Goal: Check status: Check status

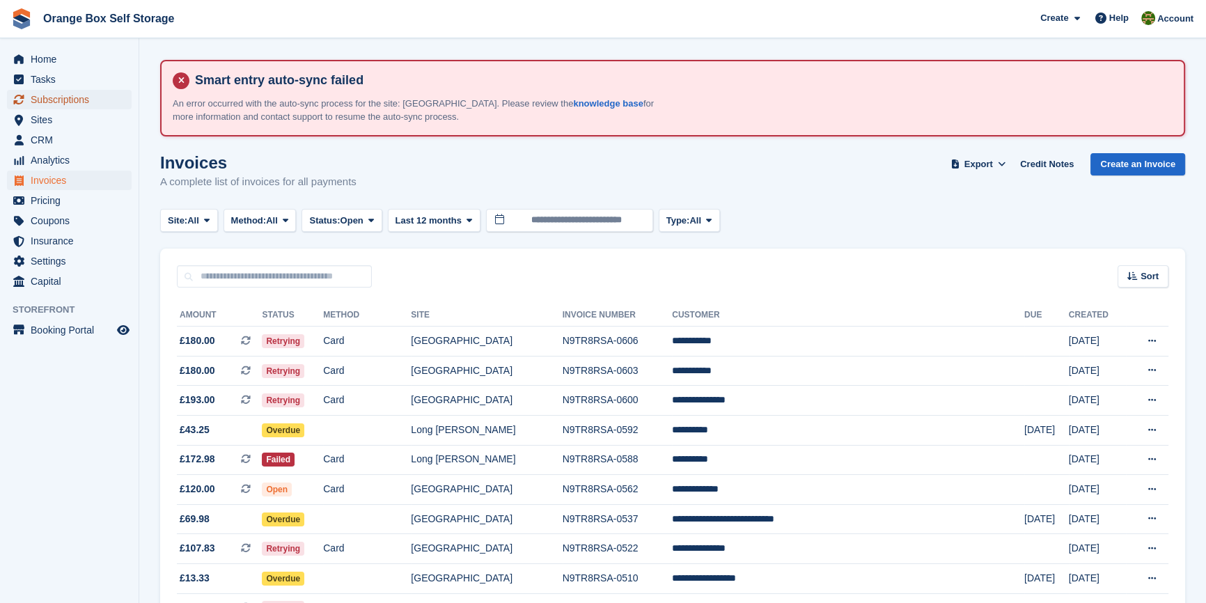
click at [81, 97] on span "Subscriptions" at bounding box center [73, 100] width 84 height 20
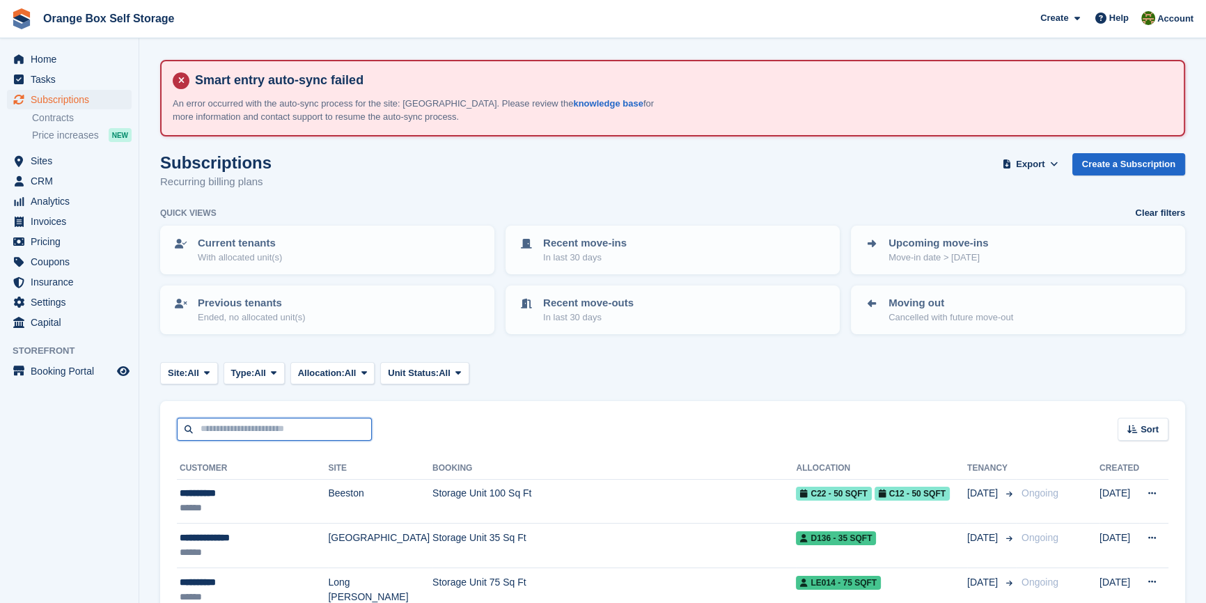
click at [249, 429] on input "text" at bounding box center [274, 429] width 195 height 23
type input "*****"
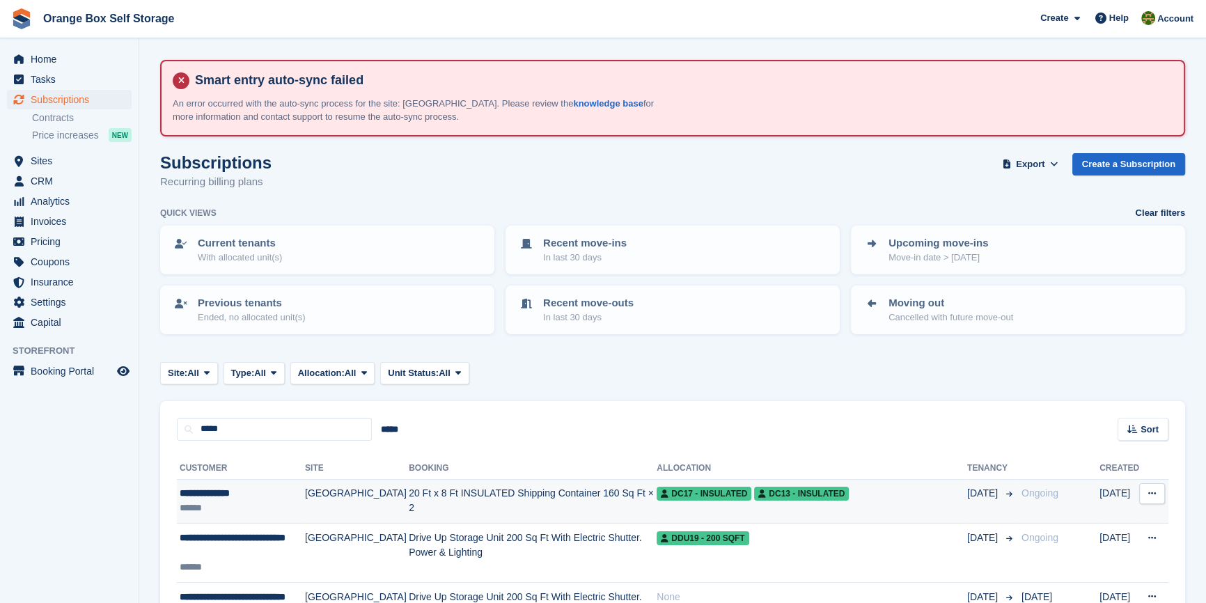
click at [446, 499] on td "20 Ft x 8 Ft INSULATED Shipping Container 160 Sq Ft × 2" at bounding box center [533, 501] width 248 height 45
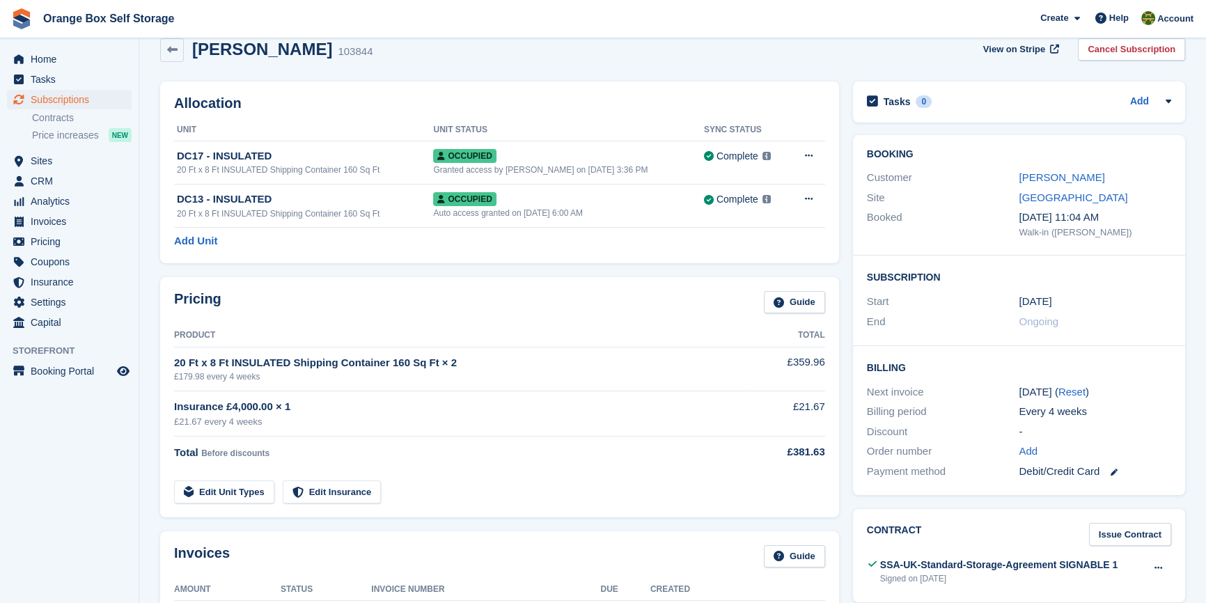
scroll to position [126, 0]
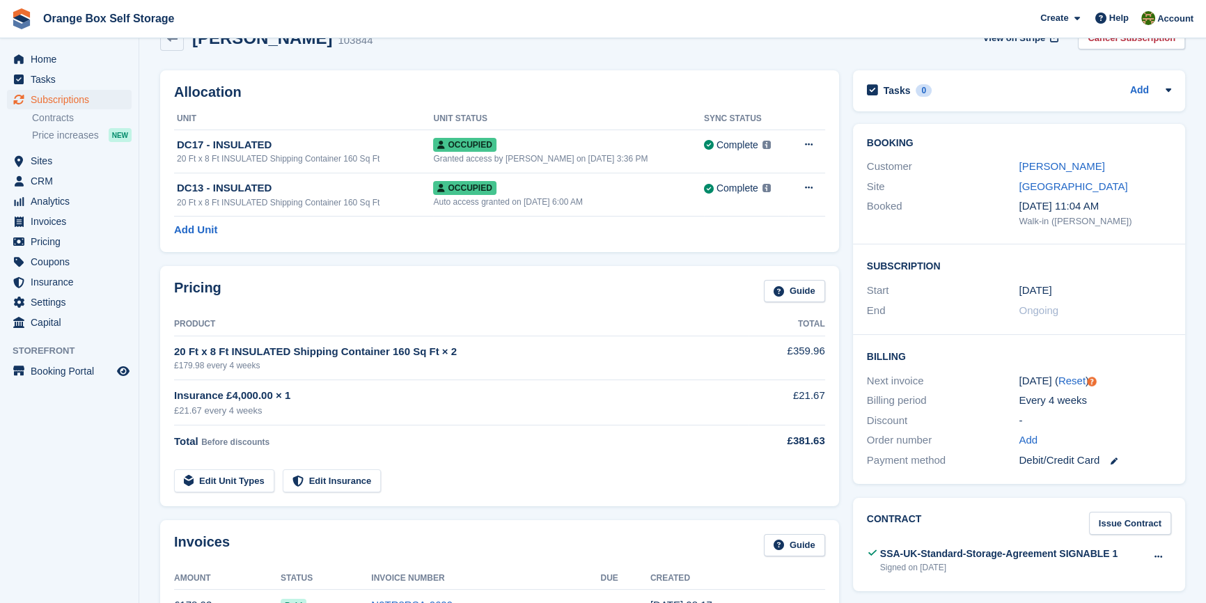
click at [21, 473] on aside "Home Tasks Subscriptions Subscriptions Subscriptions Contracts Price increases …" at bounding box center [69, 305] width 139 height 534
click at [77, 485] on aside "Home Tasks Subscriptions Subscriptions Subscriptions Contracts Price increases …" at bounding box center [69, 305] width 139 height 534
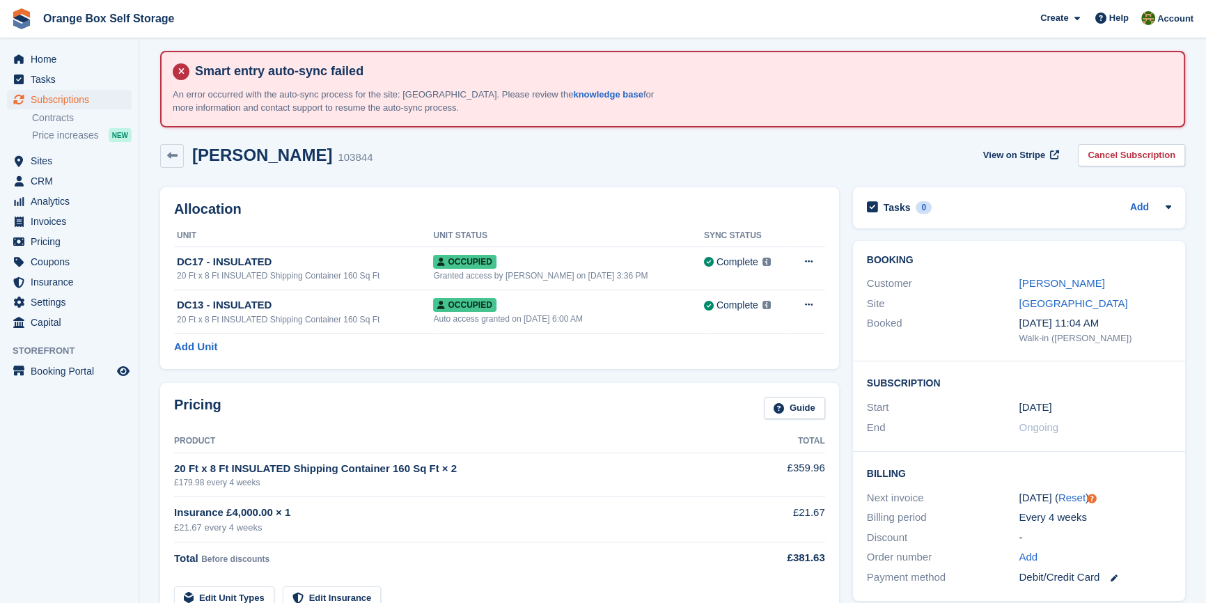
scroll to position [0, 0]
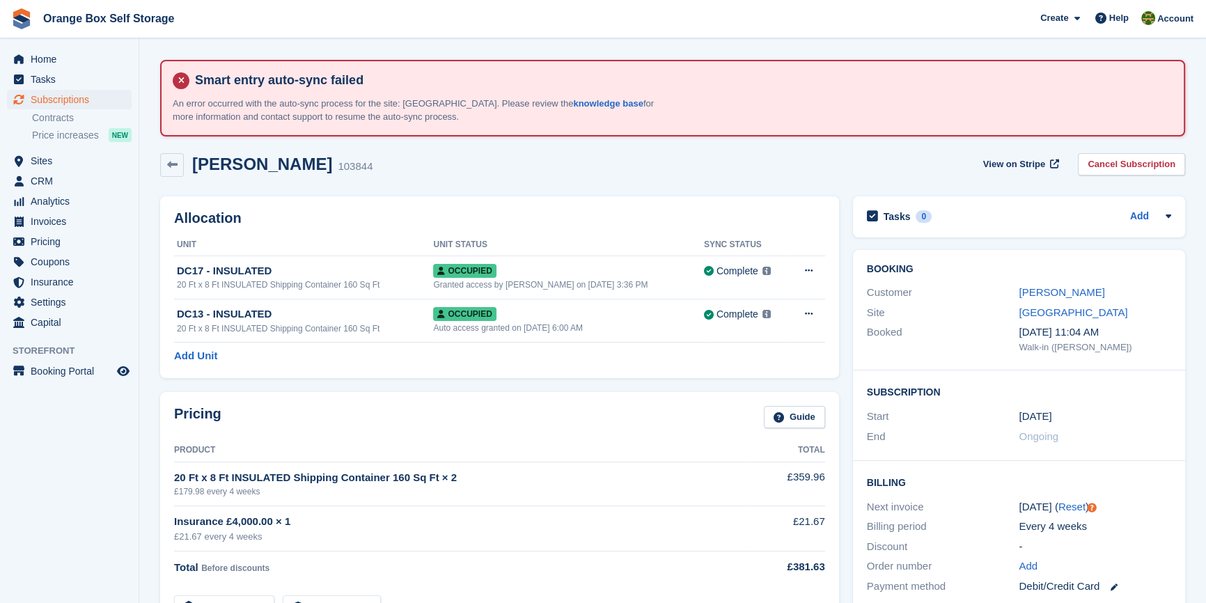
click at [69, 558] on aside "Home Tasks Subscriptions Subscriptions Subscriptions Contracts Price increases …" at bounding box center [69, 305] width 139 height 534
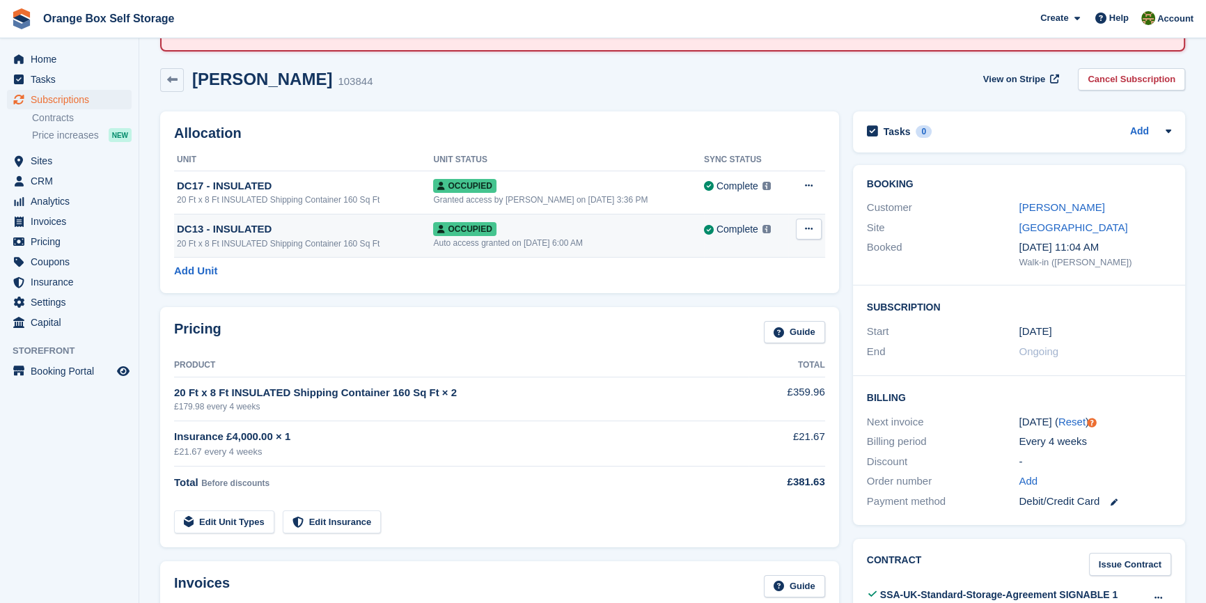
scroll to position [380, 0]
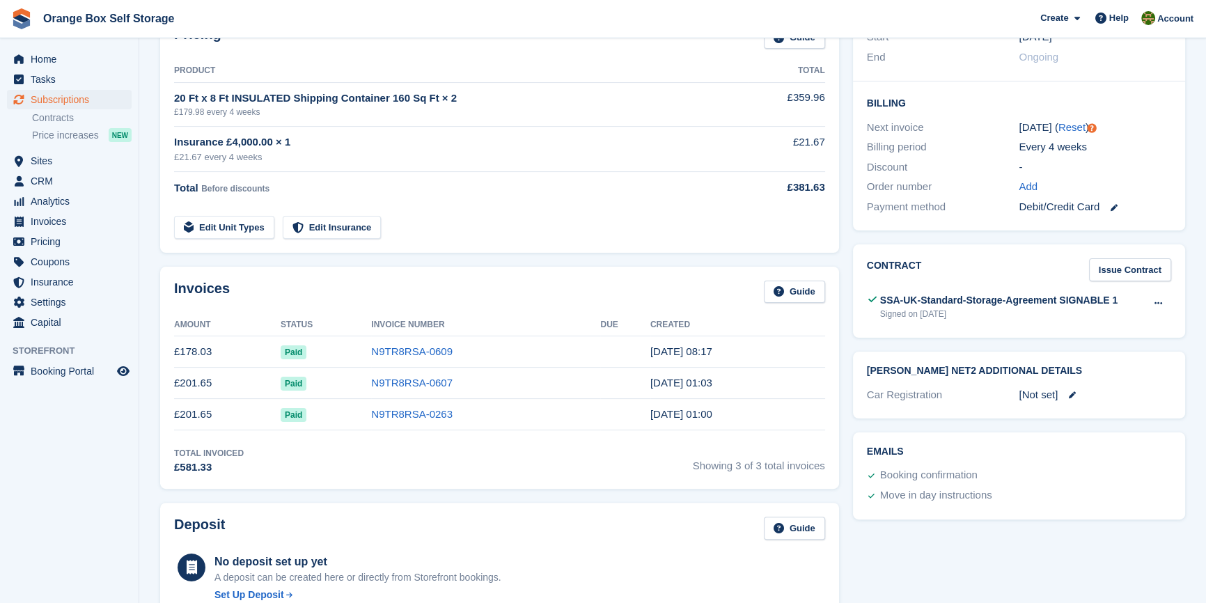
click at [75, 497] on aside "Home Tasks Subscriptions Subscriptions Subscriptions Contracts Price increases …" at bounding box center [69, 305] width 139 height 534
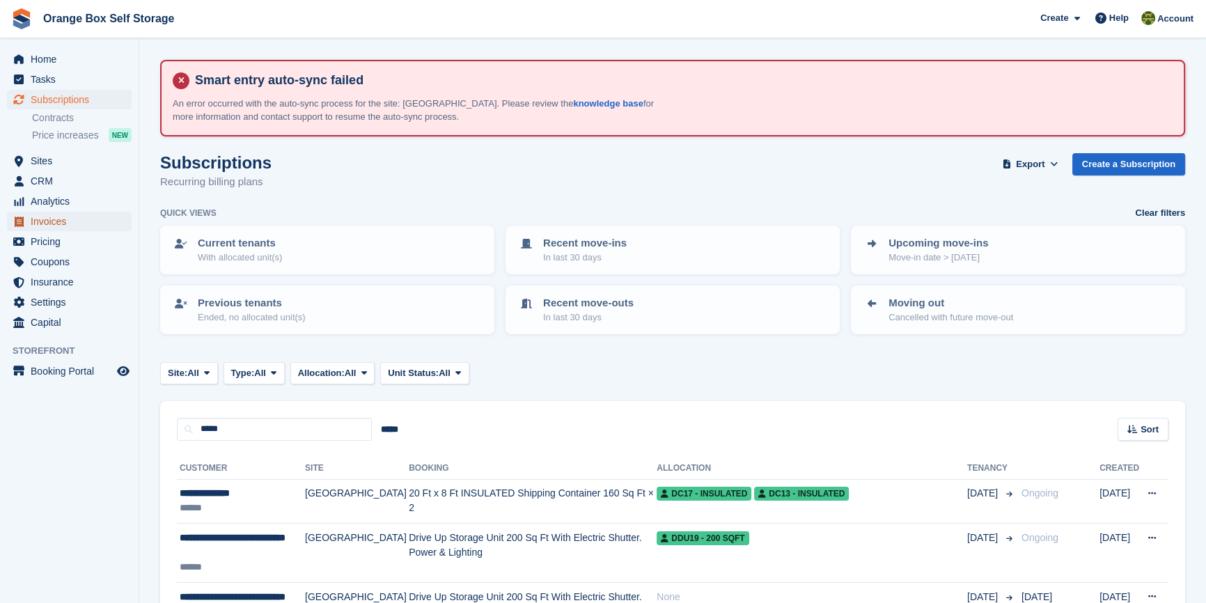
click at [68, 221] on span "Invoices" at bounding box center [73, 222] width 84 height 20
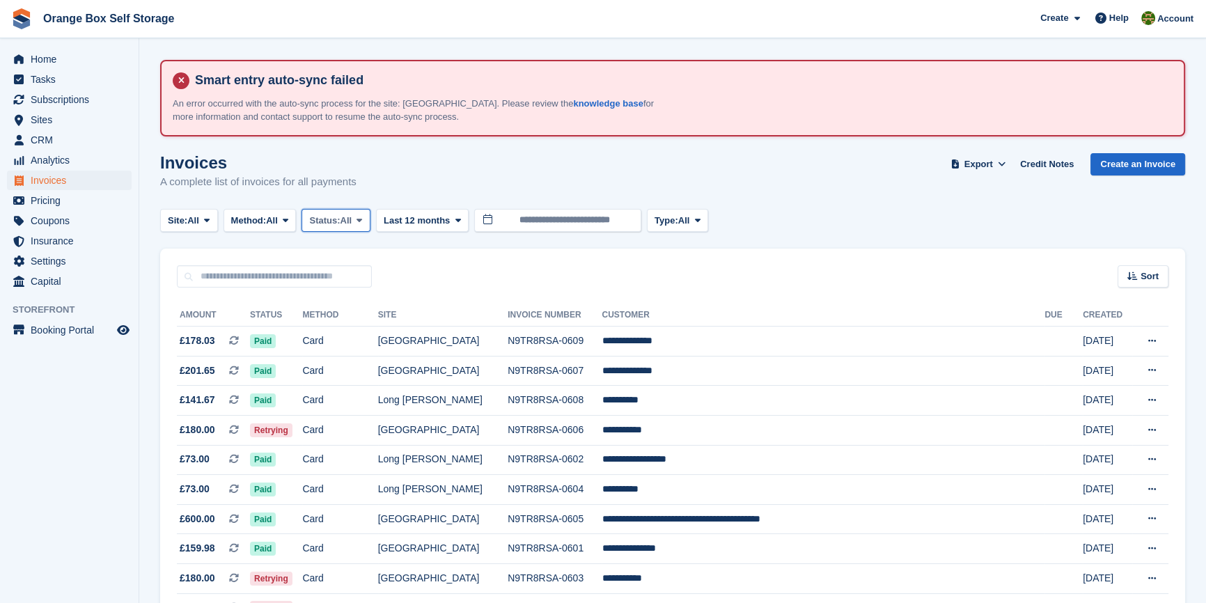
click at [335, 220] on span "Status:" at bounding box center [324, 221] width 31 height 14
click at [362, 326] on link "Open" at bounding box center [368, 328] width 121 height 25
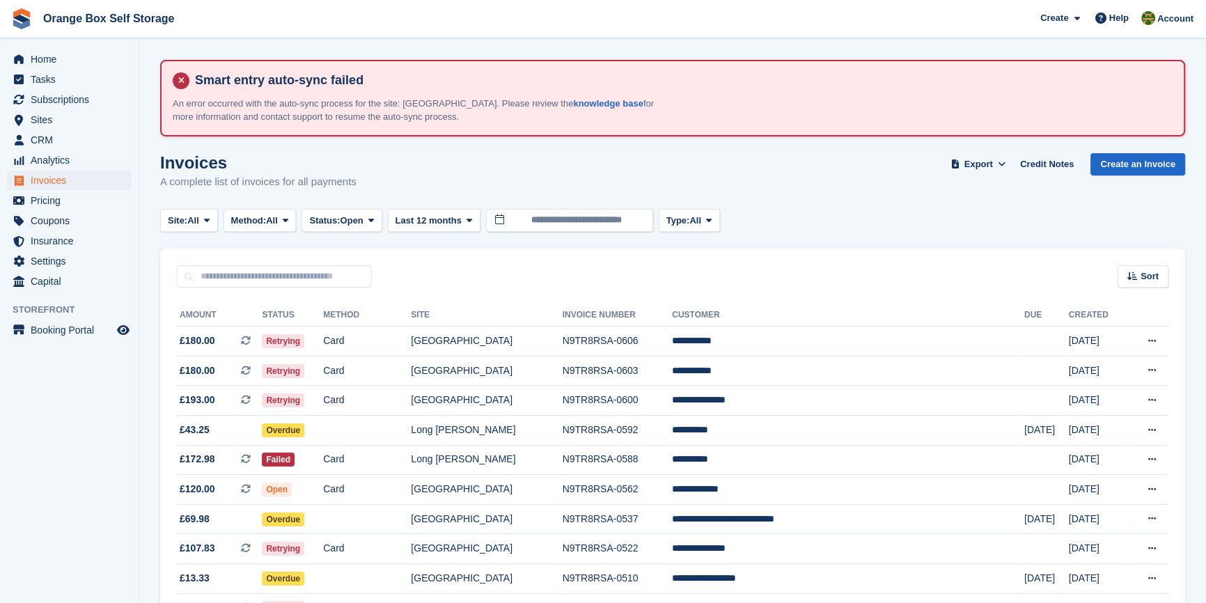
click at [91, 488] on aside "Home Tasks Subscriptions Subscriptions Subscriptions Contracts Price increases …" at bounding box center [69, 305] width 139 height 534
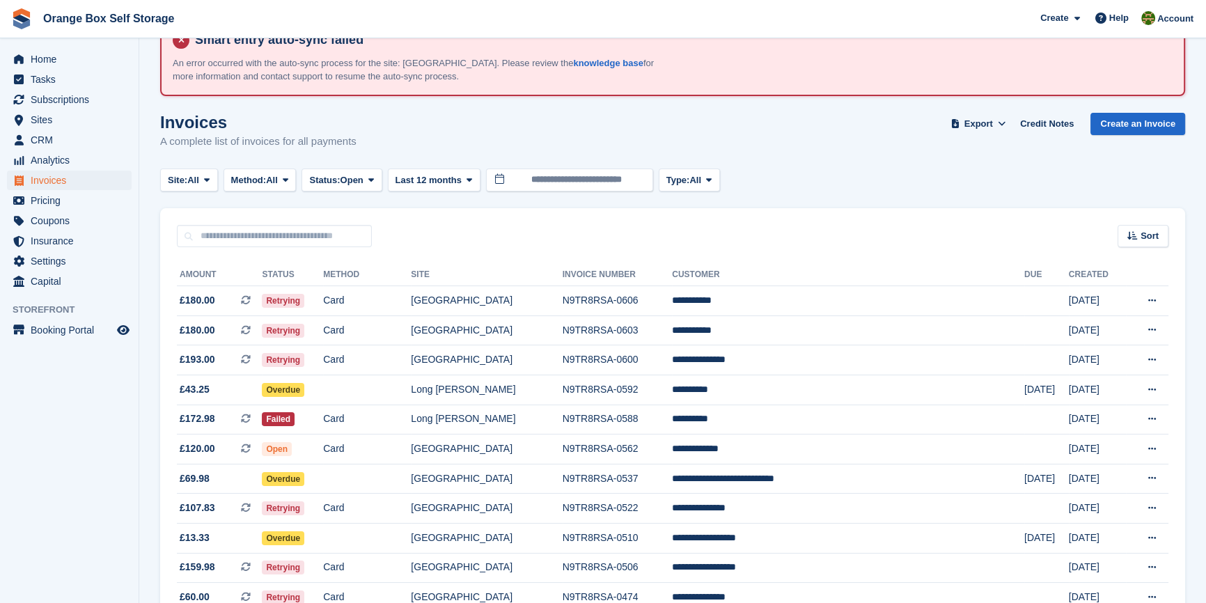
scroll to position [63, 0]
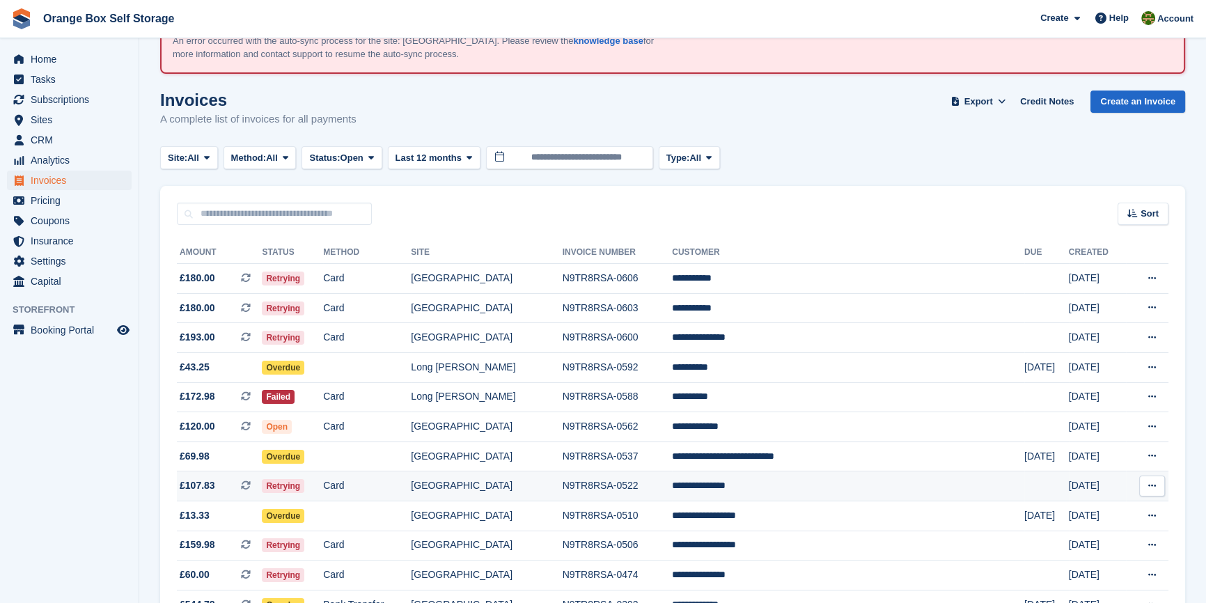
click at [1162, 491] on button at bounding box center [1152, 486] width 26 height 21
drag, startPoint x: 913, startPoint y: 488, endPoint x: 923, endPoint y: 488, distance: 9.8
click at [914, 488] on td "**********" at bounding box center [848, 487] width 352 height 30
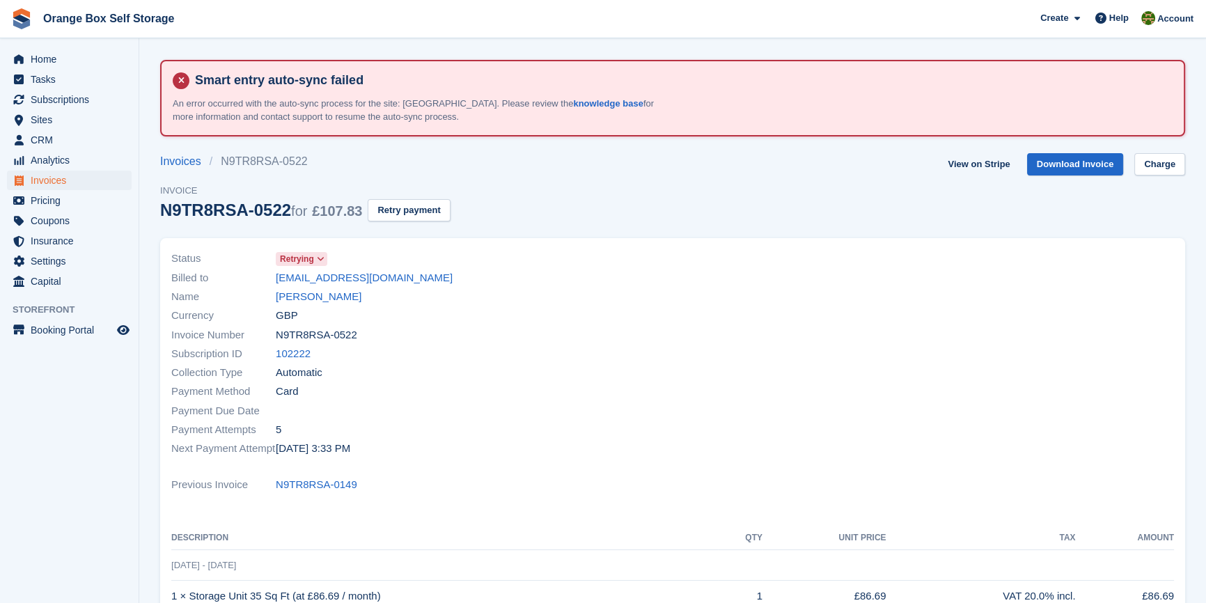
click at [742, 256] on div at bounding box center [928, 354] width 510 height 226
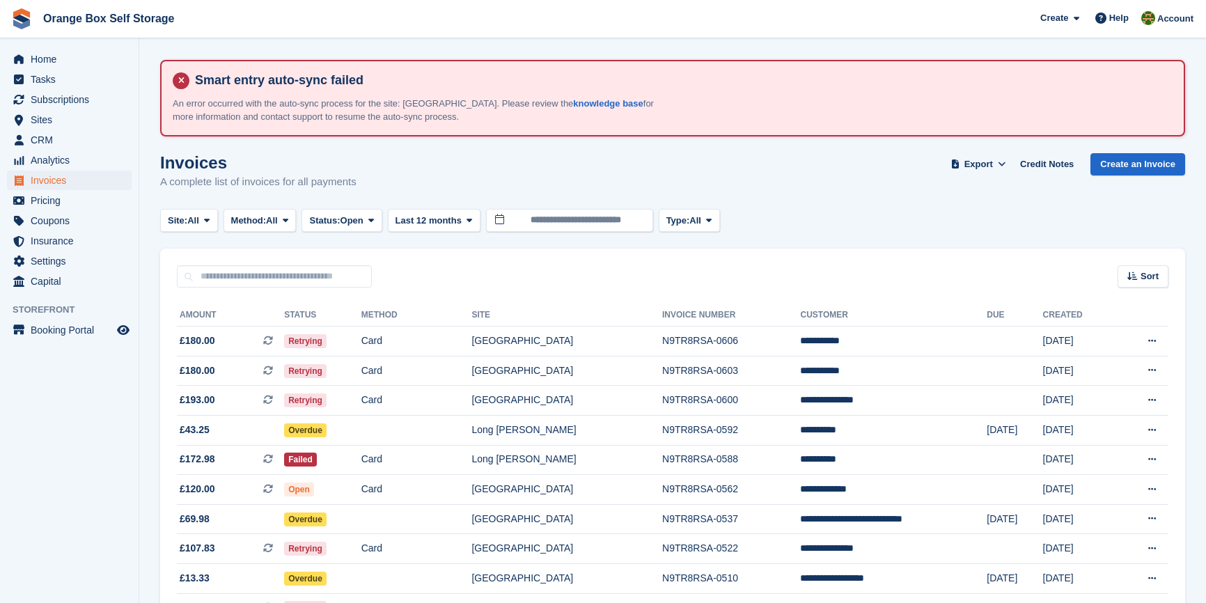
scroll to position [63, 0]
